Goal: Task Accomplishment & Management: Manage account settings

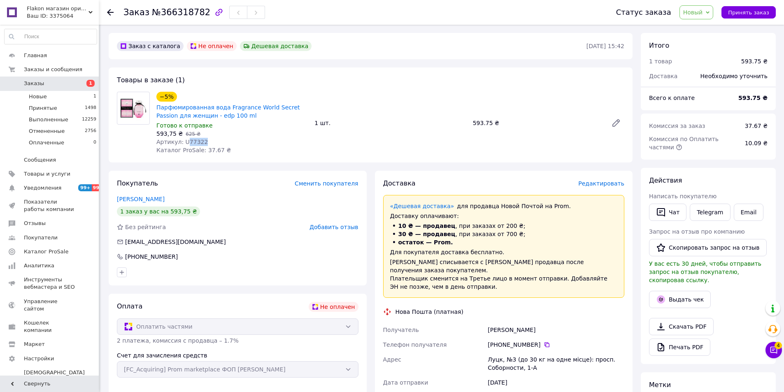
drag, startPoint x: 202, startPoint y: 143, endPoint x: 186, endPoint y: 144, distance: 16.1
click at [186, 144] on div "Артикул: U77322" at bounding box center [232, 142] width 152 height 8
copy span "77322"
click at [35, 82] on span "Заказы" at bounding box center [34, 83] width 20 height 7
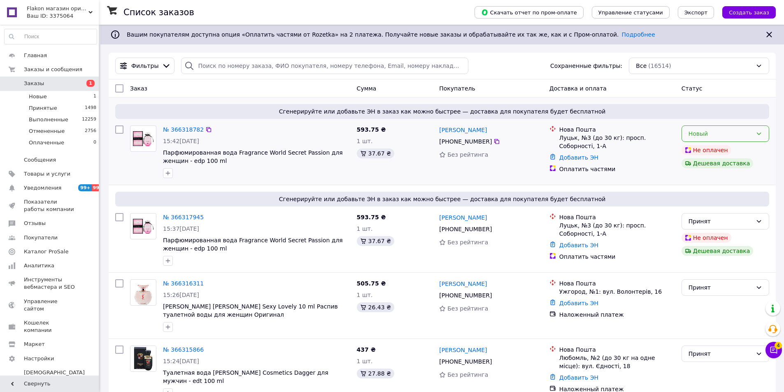
click at [752, 135] on div "Новый" at bounding box center [721, 133] width 64 height 9
click at [722, 149] on li "Принят" at bounding box center [725, 152] width 87 height 15
click at [772, 352] on icon at bounding box center [774, 350] width 8 height 8
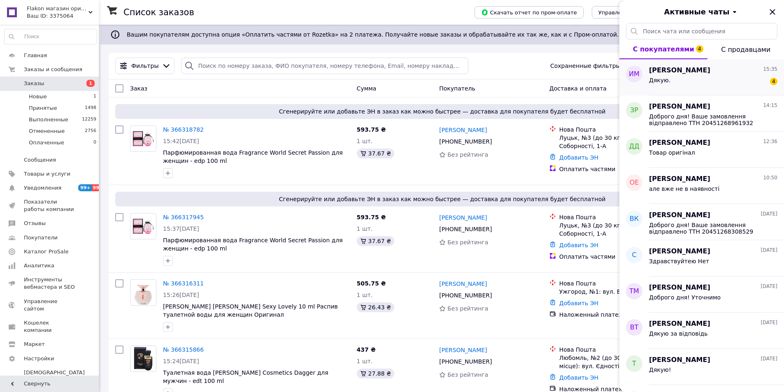
click at [682, 76] on div "Дякую. 4" at bounding box center [713, 81] width 128 height 13
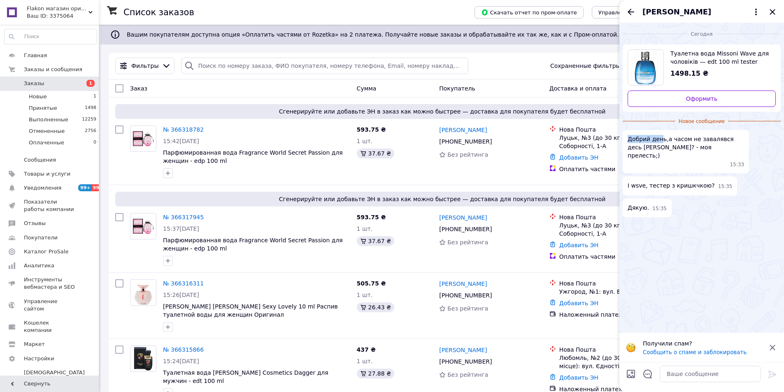
drag, startPoint x: 661, startPoint y: 139, endPoint x: 630, endPoint y: 139, distance: 31.3
click at [630, 139] on span "Добрий день,а часом не завалявся десь Френдс Москино? - моя прелесть;)" at bounding box center [686, 147] width 117 height 25
copy span "Добрий ден"
click at [666, 373] on textarea at bounding box center [710, 374] width 101 height 16
paste textarea "Добрий ден"
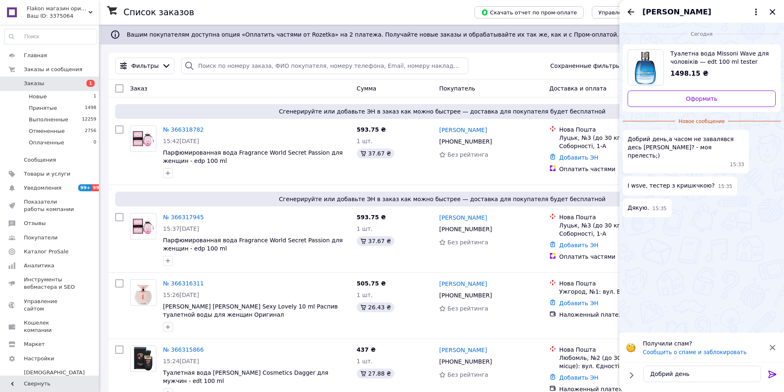
click at [677, 63] on span "Туалетна вода Missoni Wave для чоловіків — edt 100 ml tester" at bounding box center [720, 57] width 99 height 16
click at [692, 380] on textarea "Добрий день" at bounding box center [703, 374] width 118 height 16
type textarea "Добрий день. Без кришки"
click at [775, 372] on icon at bounding box center [773, 375] width 10 height 10
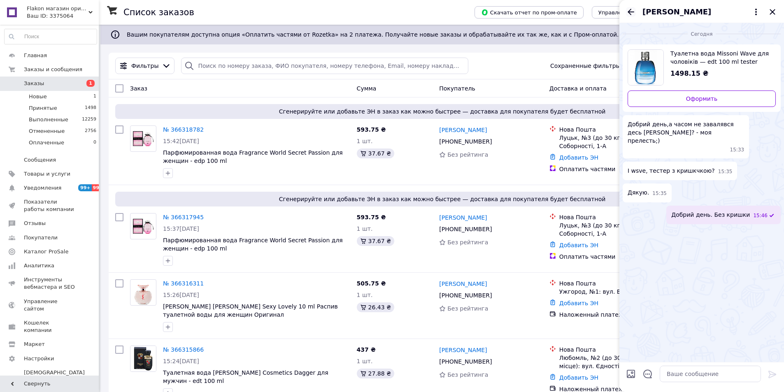
click at [630, 10] on icon "Назад" at bounding box center [631, 12] width 7 height 6
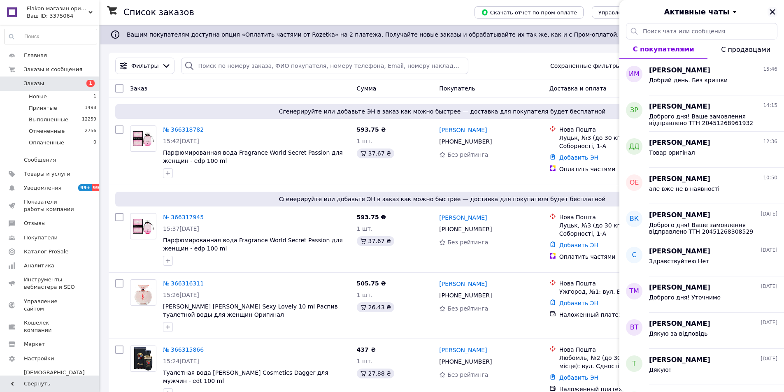
click at [775, 9] on icon "Закрыть" at bounding box center [772, 11] width 5 height 5
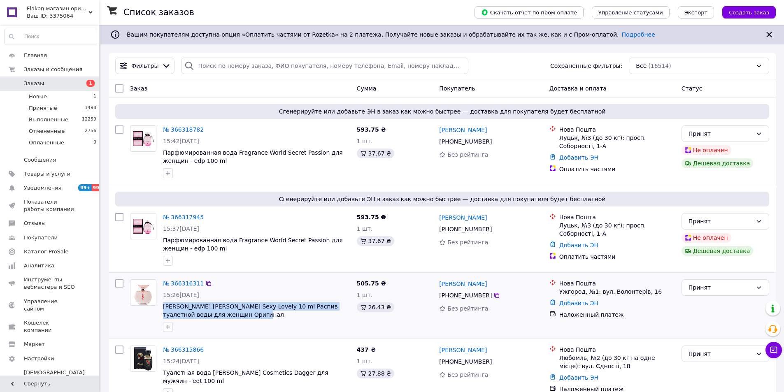
drag, startPoint x: 222, startPoint y: 315, endPoint x: 175, endPoint y: 306, distance: 48.5
click at [163, 305] on div "№ 366316311 15:26, 12.10.2025 Yves Saint Laurent Young Sexy Lovely 10 ml Распив…" at bounding box center [257, 305] width 194 height 59
copy span "[PERSON_NAME] Saint [PERSON_NAME] Sexy Lovely 10 ml Распив туалетной воды для ж…"
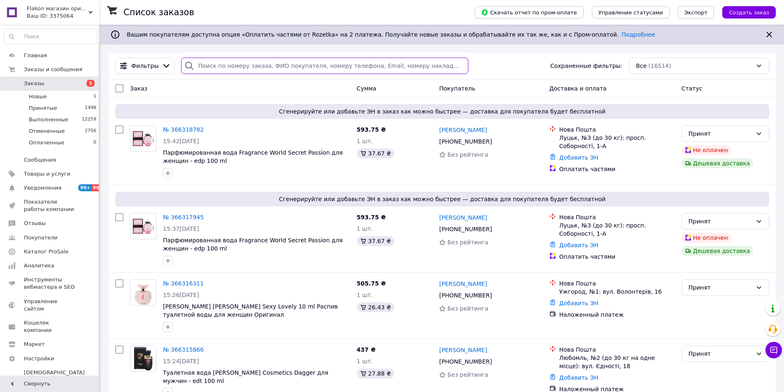
click at [211, 70] on input "search" at bounding box center [324, 66] width 287 height 16
paste input "+380678959172"
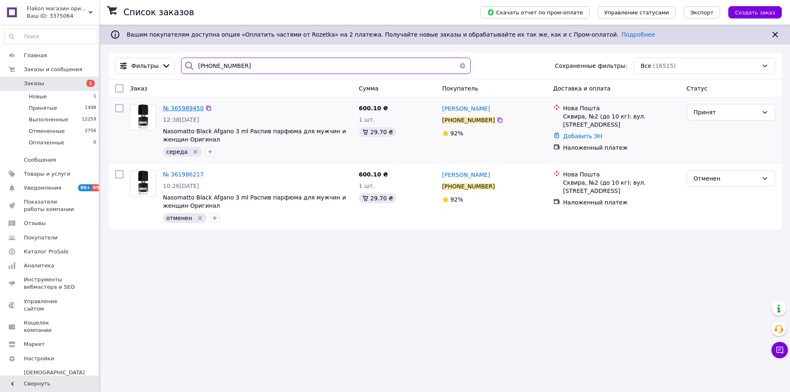
type input "+380678959172"
click at [187, 107] on span "№ 365989450" at bounding box center [183, 108] width 41 height 7
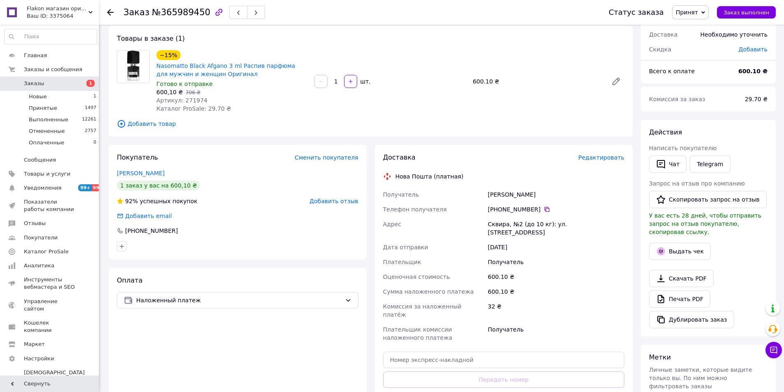
scroll to position [41, 0]
click at [530, 126] on span "Добавить товар" at bounding box center [371, 124] width 508 height 9
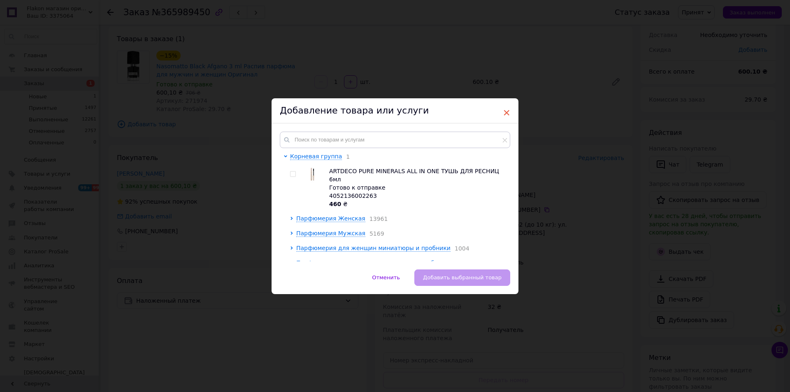
click at [505, 112] on span "×" at bounding box center [506, 113] width 7 height 14
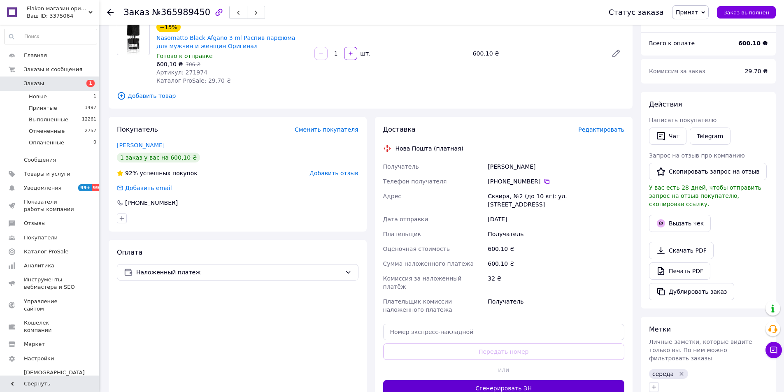
scroll to position [124, 0]
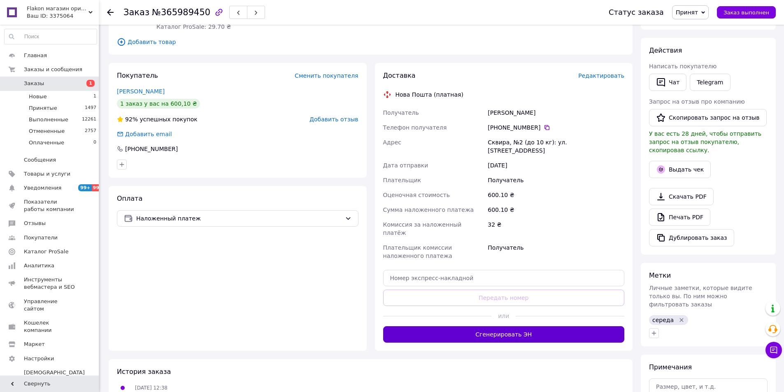
click at [518, 326] on button "Сгенерировать ЭН" at bounding box center [504, 334] width 242 height 16
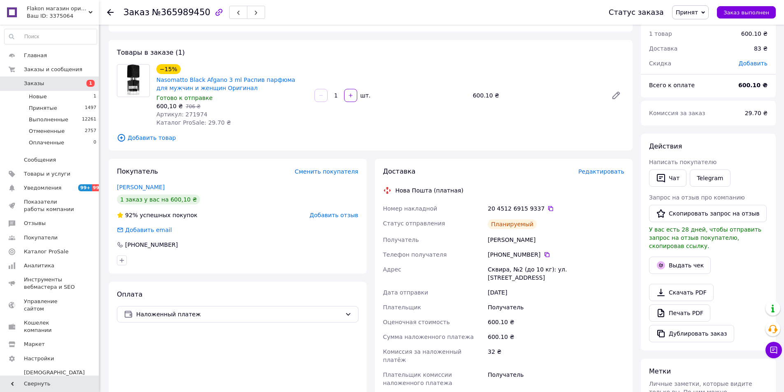
scroll to position [0, 0]
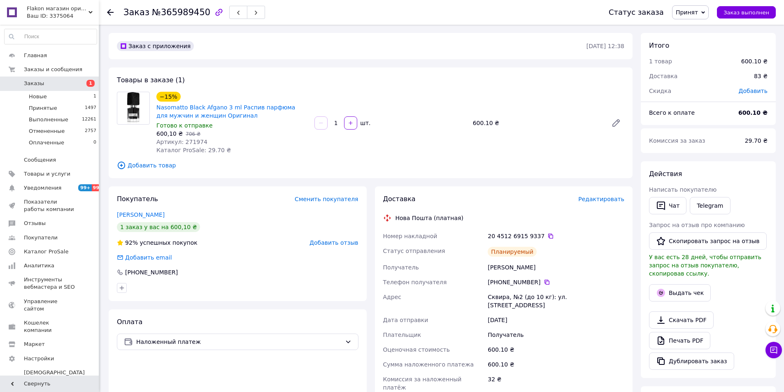
drag, startPoint x: 543, startPoint y: 281, endPoint x: 535, endPoint y: 293, distance: 14.8
click at [544, 281] on icon at bounding box center [547, 282] width 7 height 7
click at [548, 237] on icon at bounding box center [551, 236] width 7 height 7
click at [26, 85] on span "Заказы" at bounding box center [34, 83] width 20 height 7
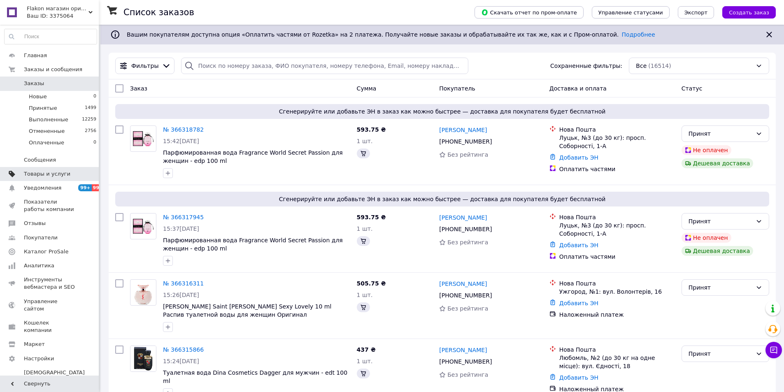
click at [30, 174] on span "Товары и услуги" at bounding box center [47, 173] width 47 height 7
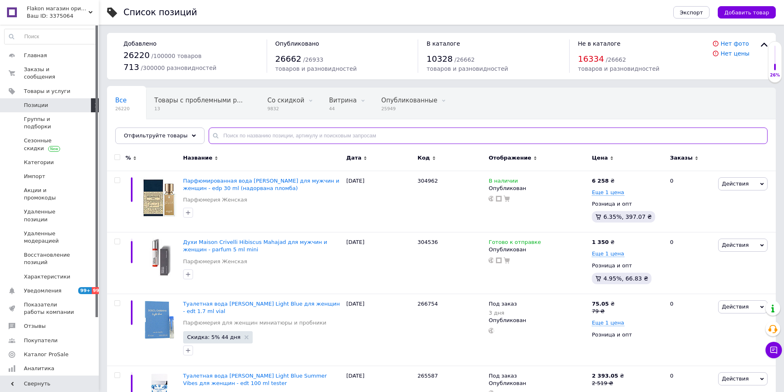
click at [217, 134] on input "text" at bounding box center [488, 136] width 559 height 16
paste input "[PERSON_NAME] Saint [PERSON_NAME] Sexy Lovely 10 ml Распив туалетной воды для ж…"
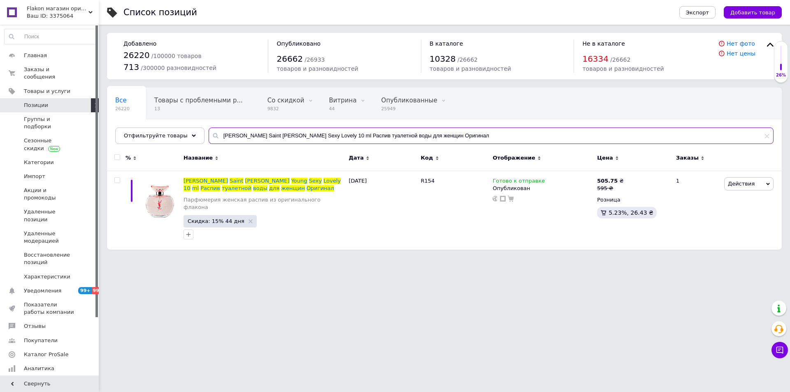
drag, startPoint x: 308, startPoint y: 135, endPoint x: 582, endPoint y: 153, distance: 274.4
click at [582, 153] on div "Все 26220 Товары с проблемными р... 13 Со скидкой 9832 Удалить Редактировать Ви…" at bounding box center [444, 169] width 675 height 162
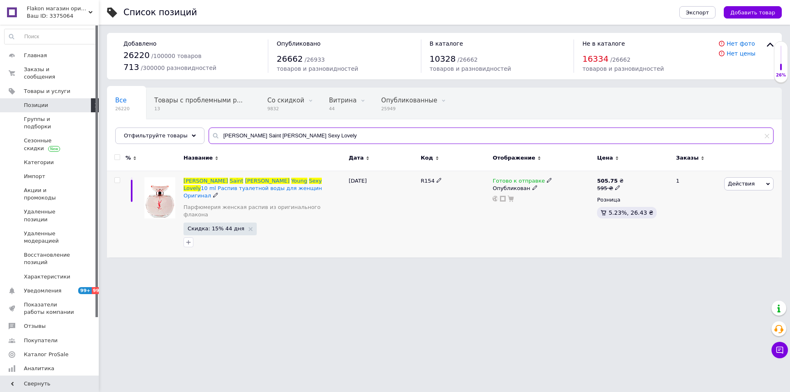
type input "[PERSON_NAME] Saint [PERSON_NAME] Sexy Lovely"
click at [547, 181] on icon at bounding box center [549, 180] width 5 height 5
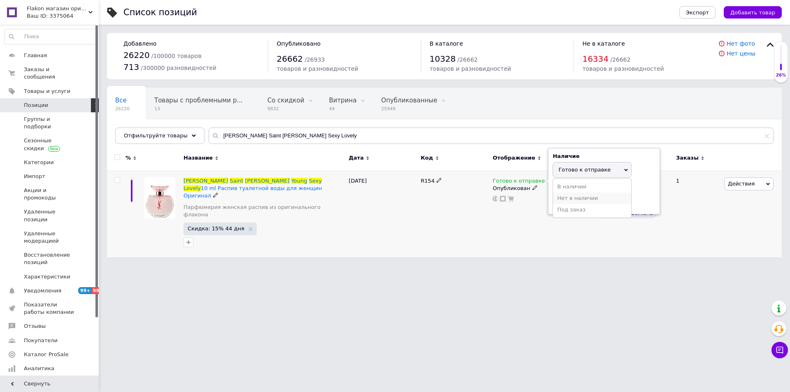
click at [560, 196] on li "Нет в наличии" at bounding box center [592, 199] width 78 height 12
click at [458, 222] on div "R154" at bounding box center [455, 214] width 72 height 87
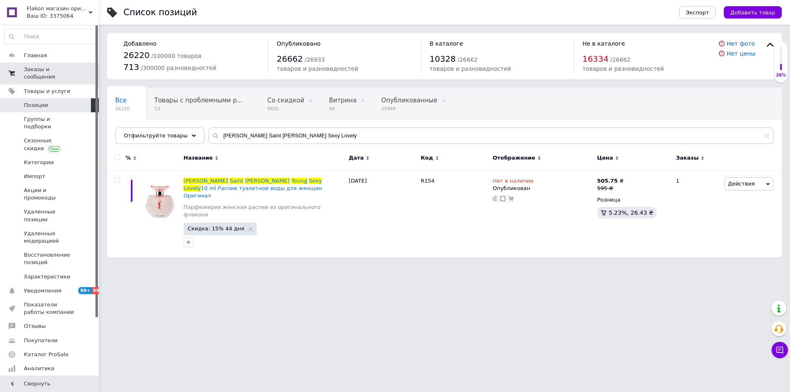
click at [31, 68] on span "Заказы и сообщения" at bounding box center [50, 73] width 52 height 15
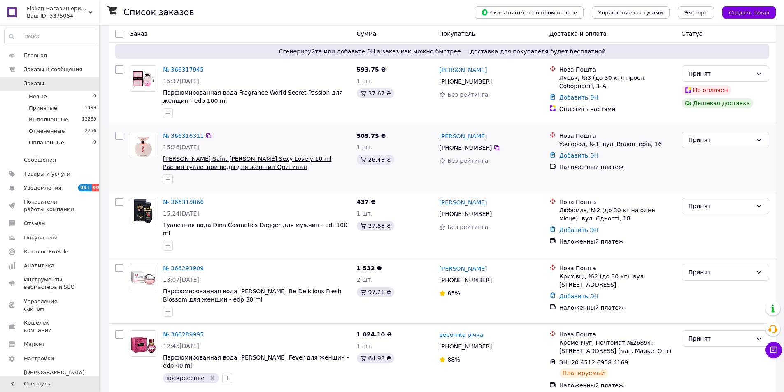
scroll to position [165, 0]
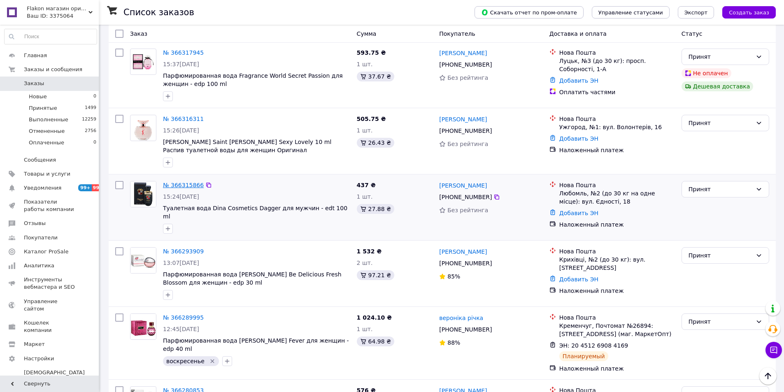
click at [177, 184] on link "№ 366315866" at bounding box center [183, 185] width 41 height 7
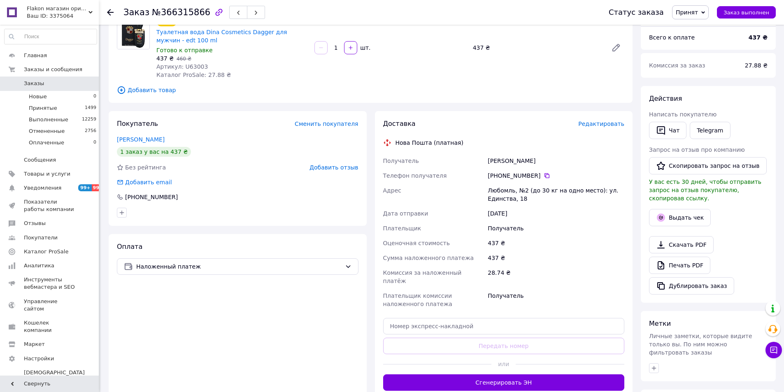
scroll to position [165, 0]
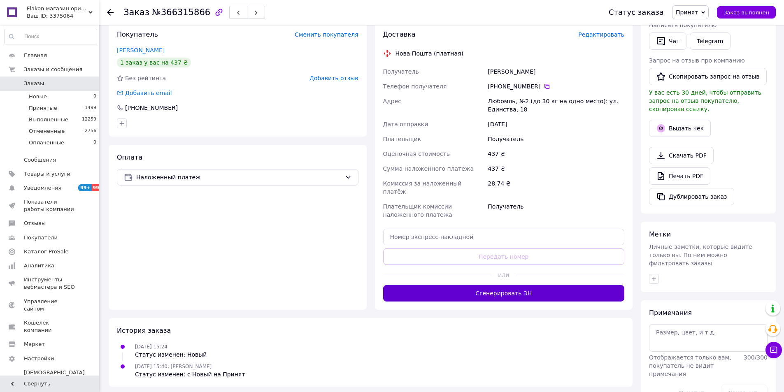
click at [489, 289] on button "Сгенерировать ЭН" at bounding box center [504, 293] width 242 height 16
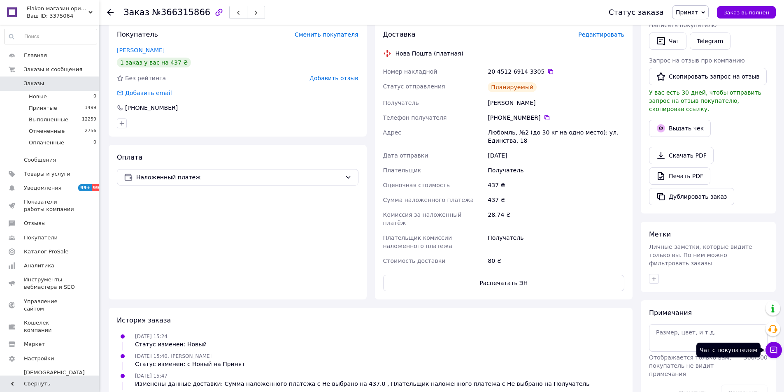
click at [776, 354] on button "Чат с покупателем" at bounding box center [774, 350] width 16 height 16
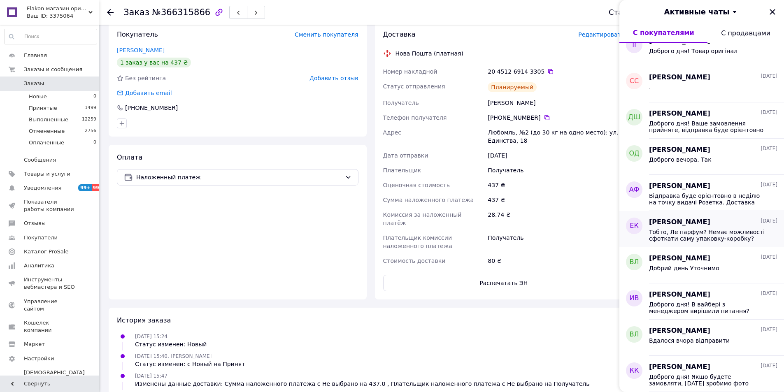
scroll to position [416, 0]
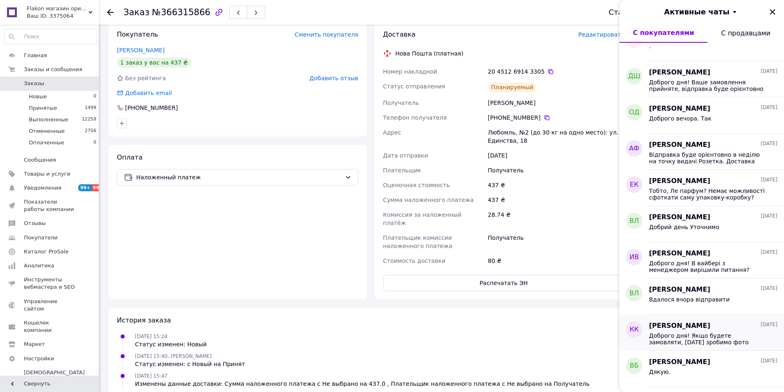
click at [721, 337] on span "Доброго дня! Якщо будете замовляти, [DATE] зробимо фото" at bounding box center [707, 339] width 117 height 13
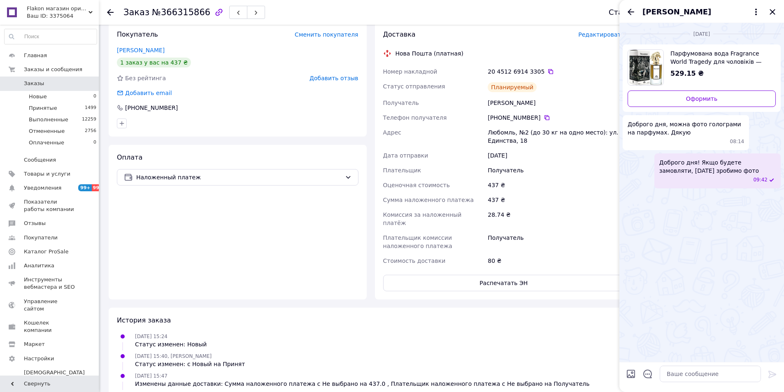
click at [685, 12] on span "[PERSON_NAME]" at bounding box center [677, 12] width 69 height 11
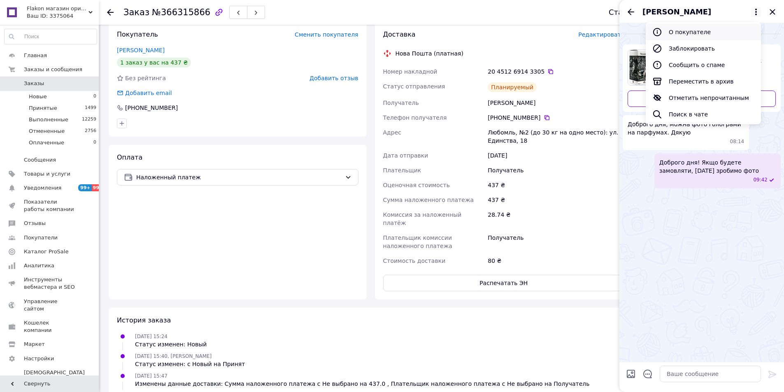
click at [687, 32] on button "О покупателе" at bounding box center [703, 32] width 115 height 16
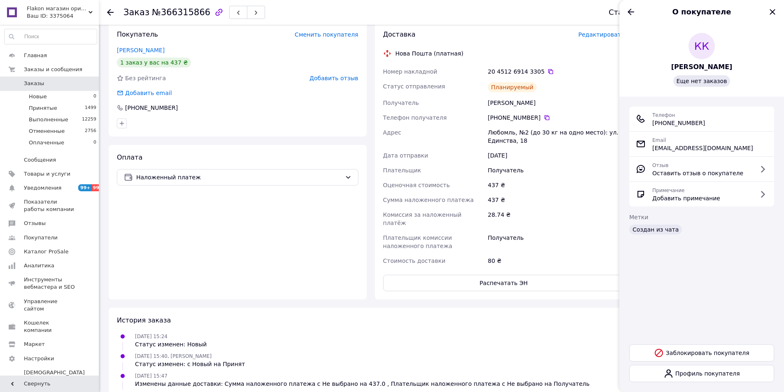
drag, startPoint x: 710, startPoint y: 124, endPoint x: 653, endPoint y: 123, distance: 56.4
click at [653, 123] on div "Телефон [PHONE_NUMBER]" at bounding box center [702, 119] width 132 height 16
copy span "[PHONE_NUMBER]"
click at [544, 118] on icon at bounding box center [547, 117] width 7 height 7
click at [632, 12] on icon "Назад" at bounding box center [631, 12] width 7 height 6
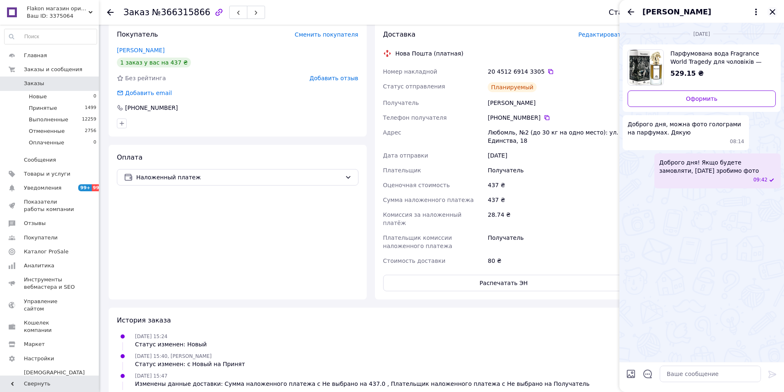
click at [772, 12] on icon "Закрыть" at bounding box center [772, 11] width 5 height 5
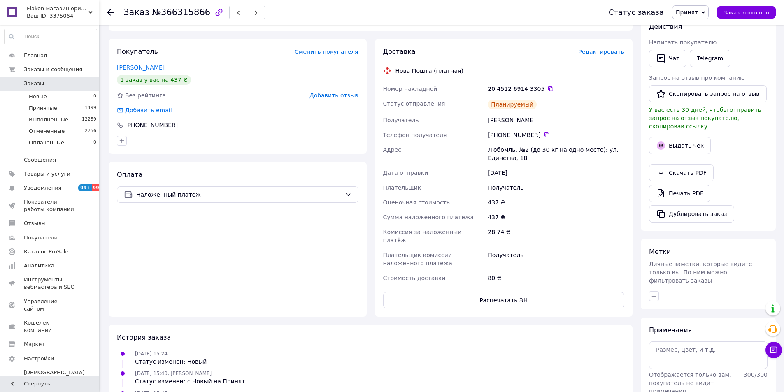
scroll to position [165, 0]
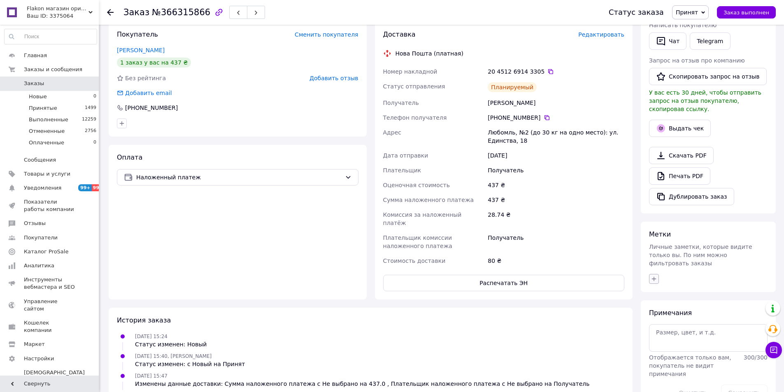
click at [655, 276] on icon "button" at bounding box center [654, 279] width 7 height 7
click at [675, 293] on input "text" at bounding box center [700, 301] width 93 height 16
type input "скл"
click at [653, 313] on li "Склад" at bounding box center [700, 319] width 101 height 12
checkbox input "true"
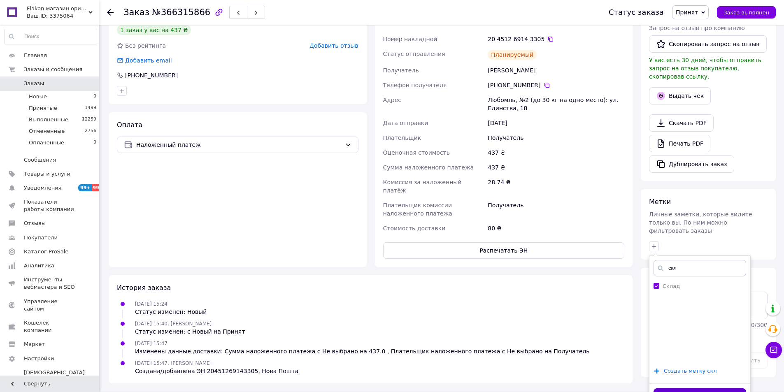
click at [709, 389] on button "Добавить метку" at bounding box center [700, 397] width 93 height 16
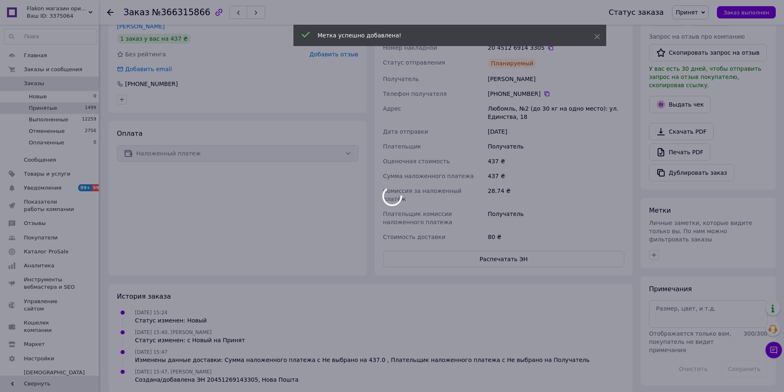
scroll to position [197, 0]
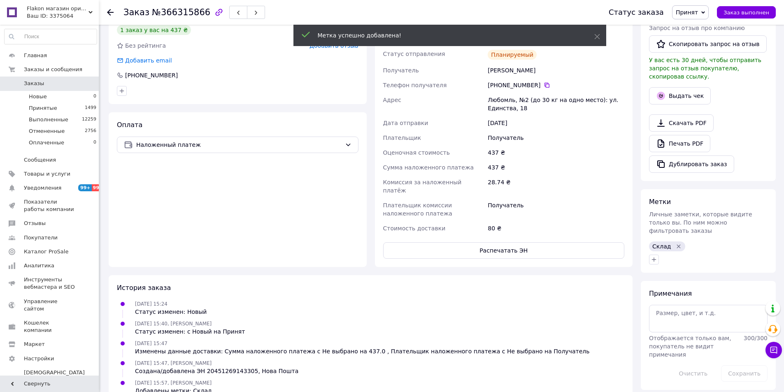
click at [32, 84] on span "Заказы" at bounding box center [34, 83] width 20 height 7
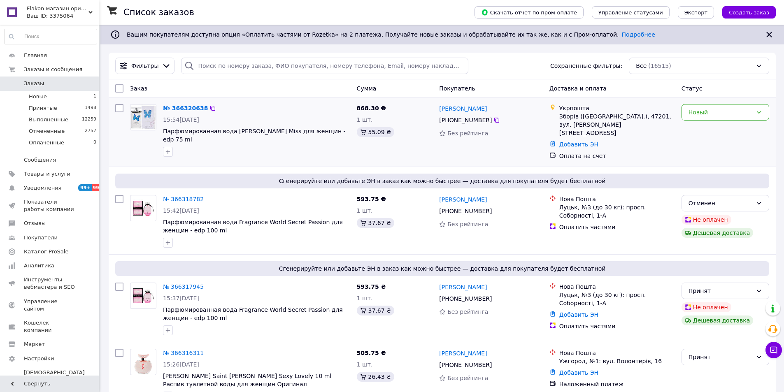
click at [268, 149] on div at bounding box center [256, 151] width 191 height 13
click at [702, 118] on div "Новый" at bounding box center [726, 112] width 88 height 16
click at [703, 133] on li "Принят" at bounding box center [725, 130] width 87 height 15
click at [174, 111] on link "№ 366320638" at bounding box center [185, 108] width 45 height 7
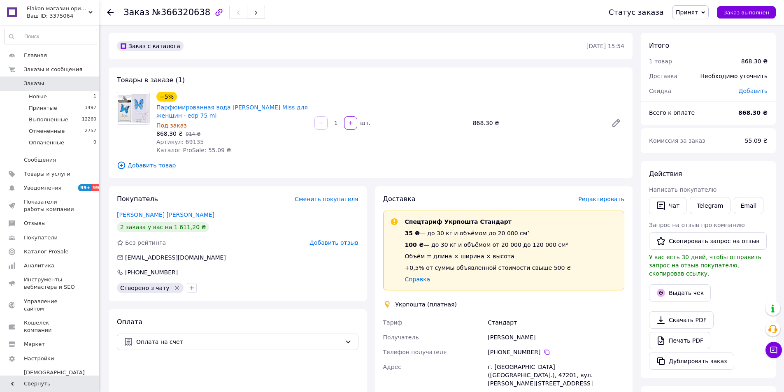
click at [37, 84] on span "Заказы" at bounding box center [34, 83] width 20 height 7
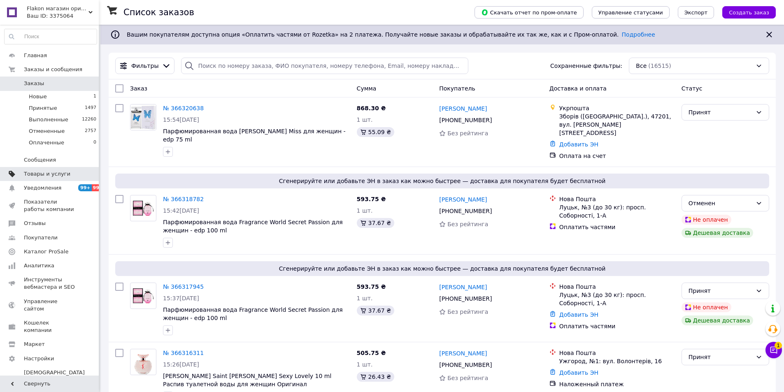
click at [27, 174] on span "Товары и услуги" at bounding box center [47, 173] width 47 height 7
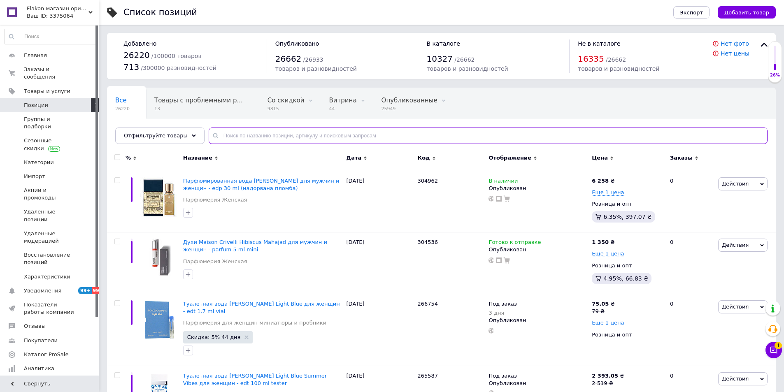
click at [243, 135] on input "text" at bounding box center [488, 136] width 559 height 16
paste input "164442"
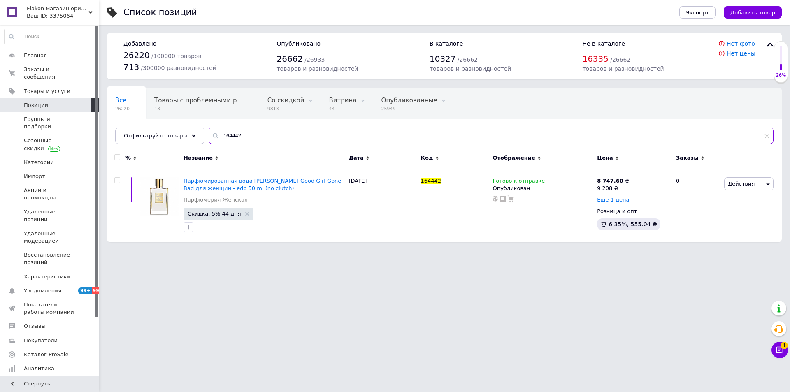
type input "164442"
